Goal: Navigation & Orientation: Find specific page/section

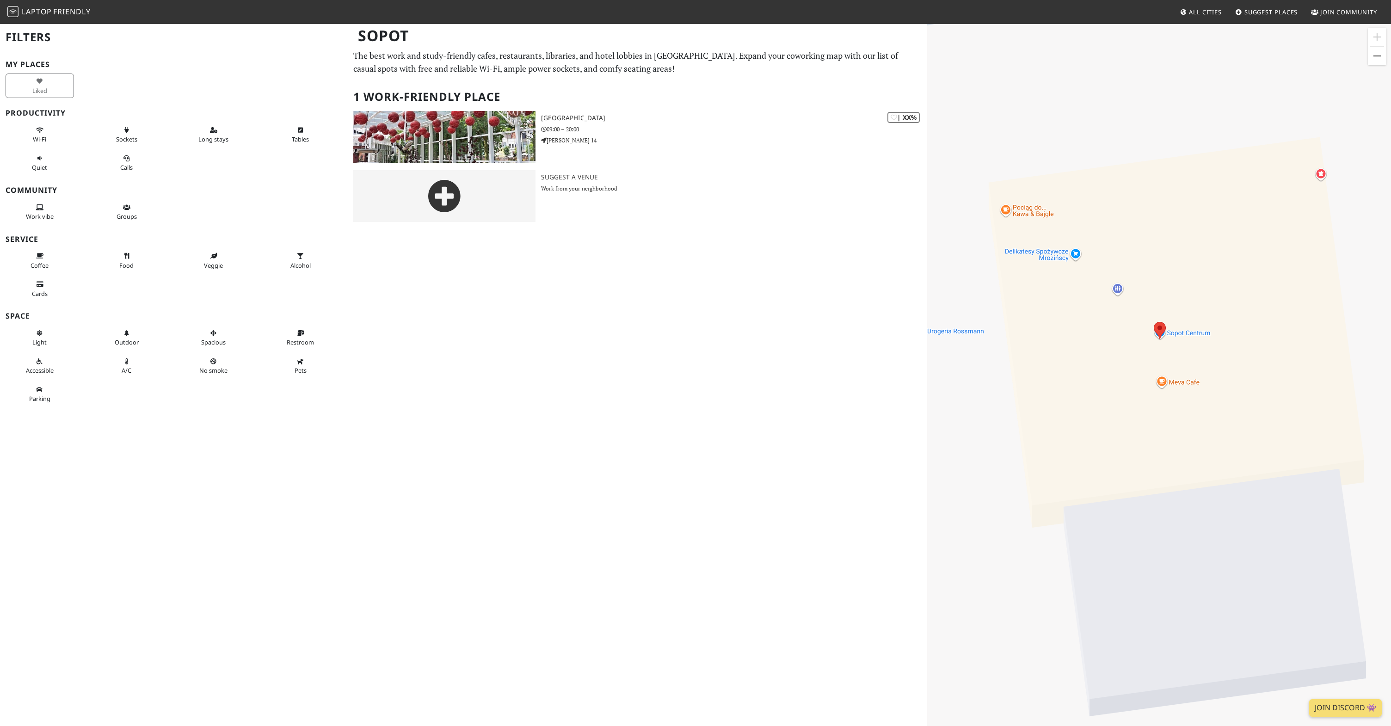
drag, startPoint x: 1003, startPoint y: 374, endPoint x: 1003, endPoint y: 325, distance: 48.6
click at [1003, 325] on div at bounding box center [1159, 386] width 464 height 726
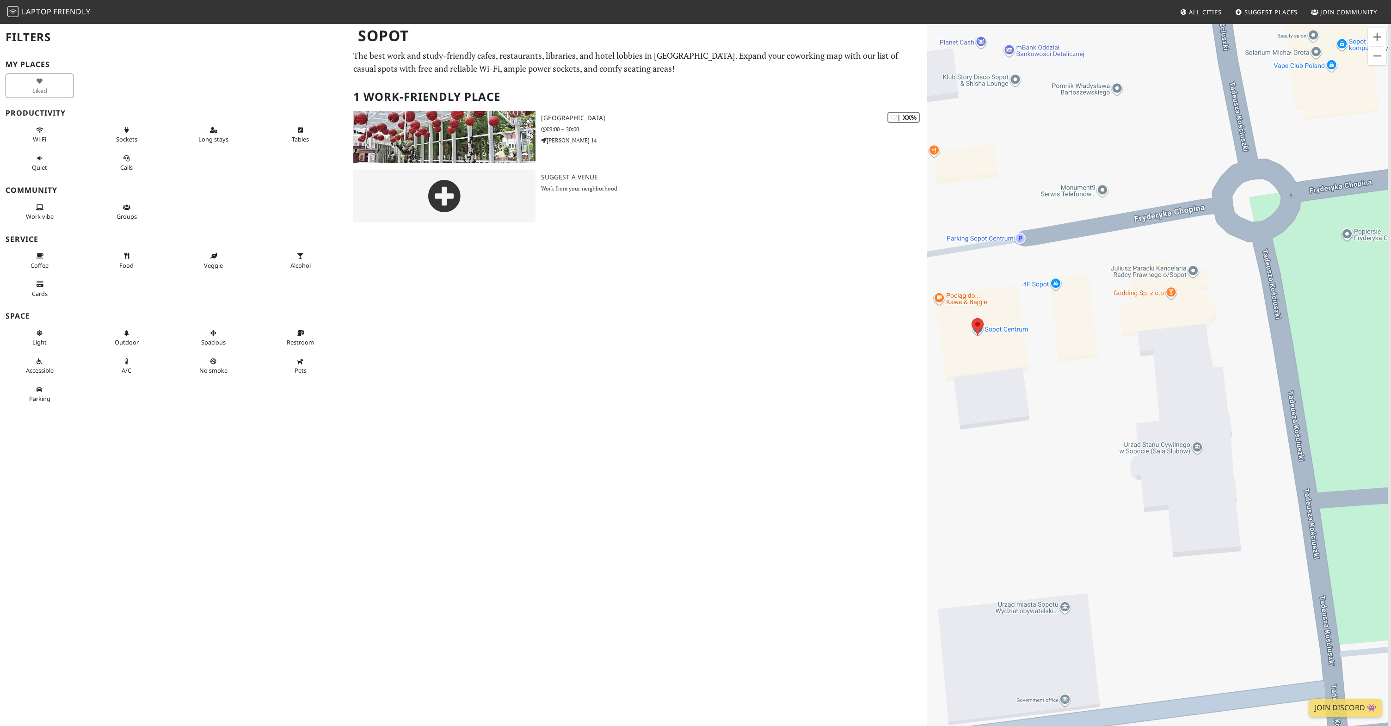
drag, startPoint x: 1157, startPoint y: 457, endPoint x: 1085, endPoint y: 466, distance: 72.6
click at [1085, 466] on div at bounding box center [1159, 386] width 464 height 726
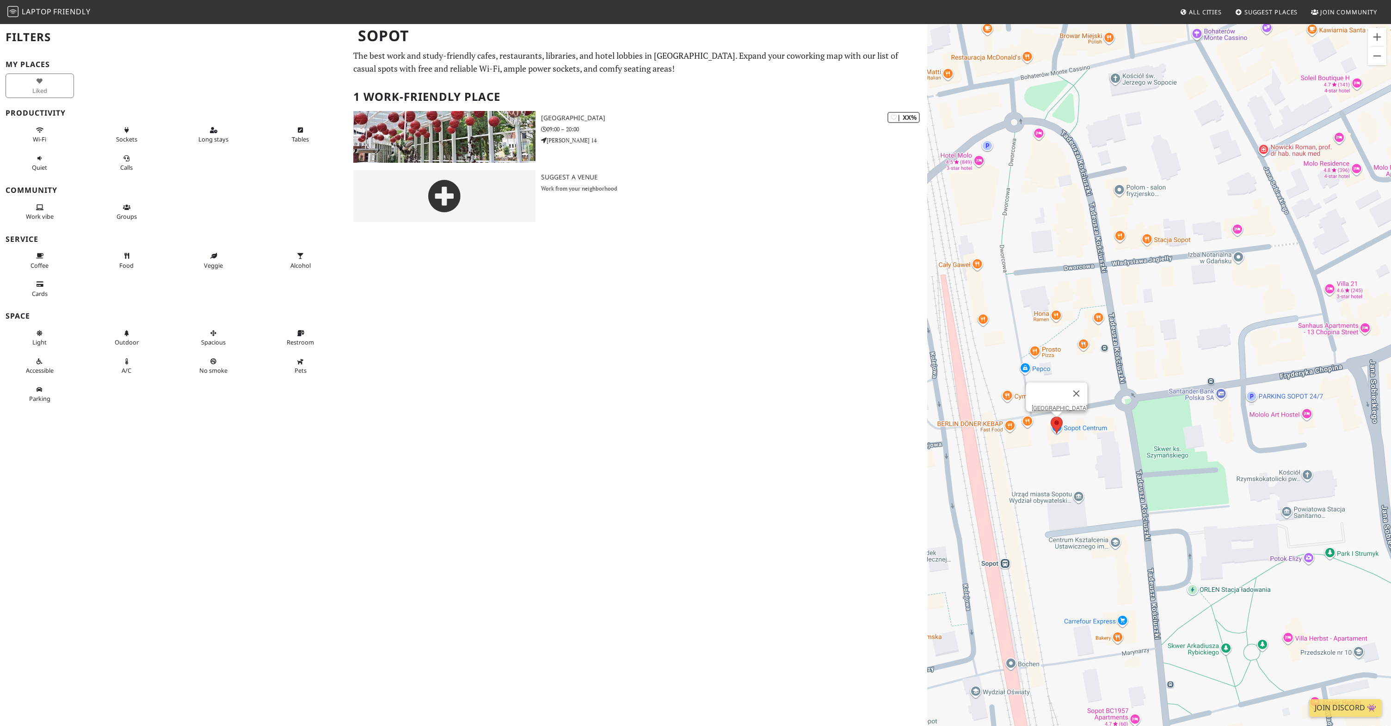
click at [1051, 417] on area at bounding box center [1051, 417] width 0 height 0
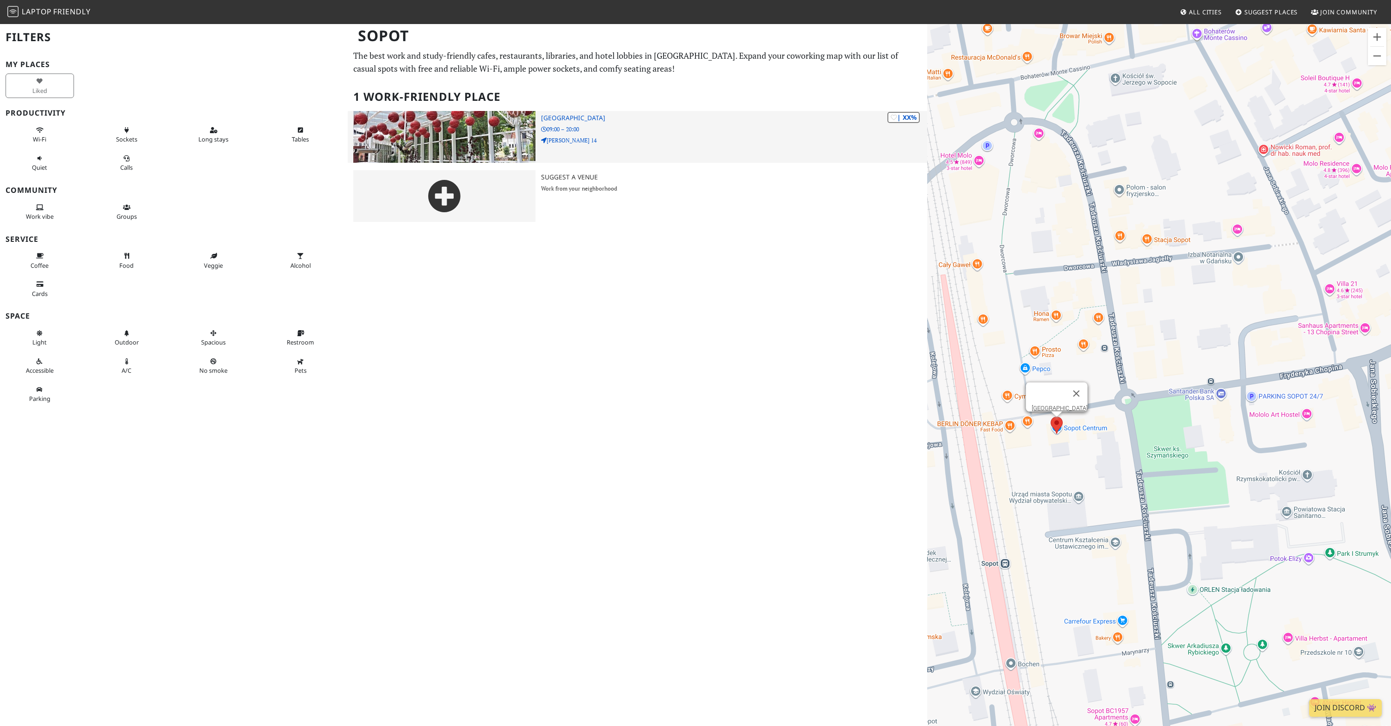
click at [490, 127] on img at bounding box center [444, 137] width 182 height 52
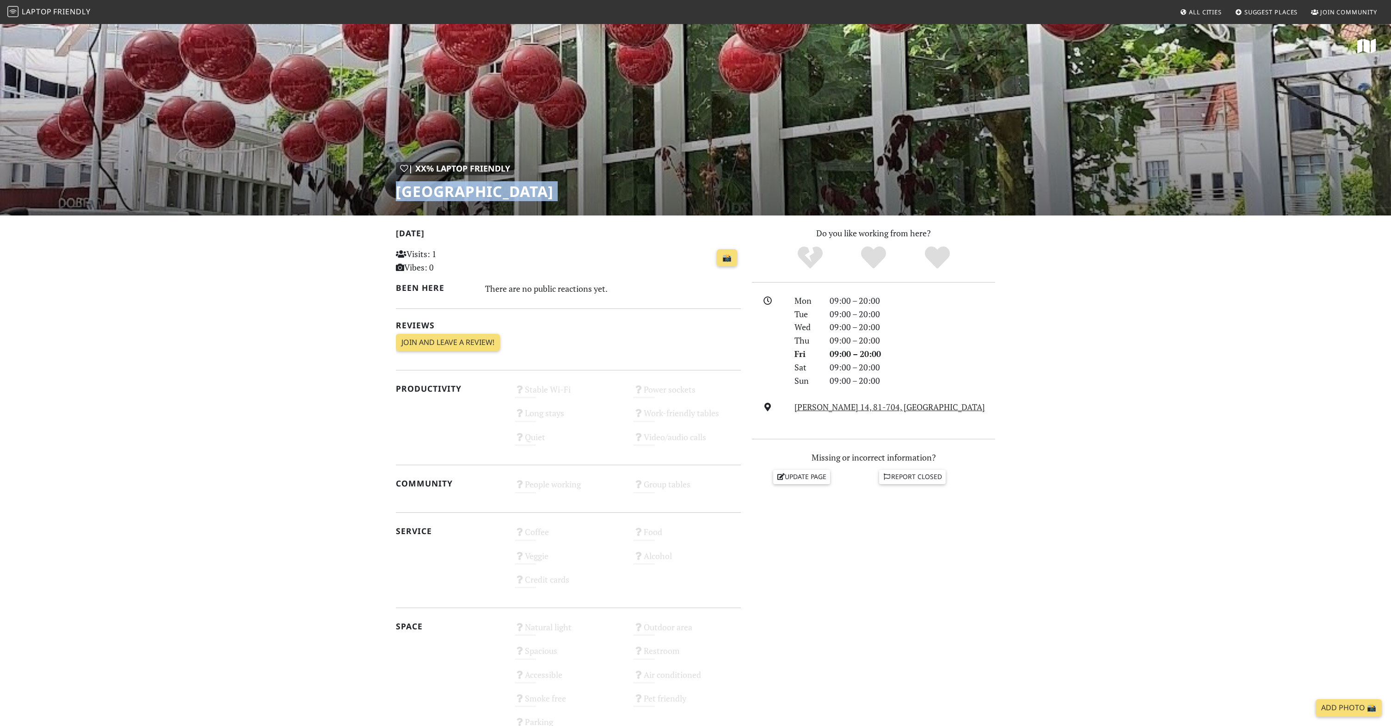
drag, startPoint x: 398, startPoint y: 190, endPoint x: 573, endPoint y: 216, distance: 177.3
click at [573, 216] on div "| XX% Laptop Friendly Sopot Centrum [DATE] Visits: 1 Vibes: 0 📸 Been here There…" at bounding box center [695, 405] width 1391 height 764
copy div "[GEOGRAPHIC_DATA]"
